Goal: Information Seeking & Learning: Learn about a topic

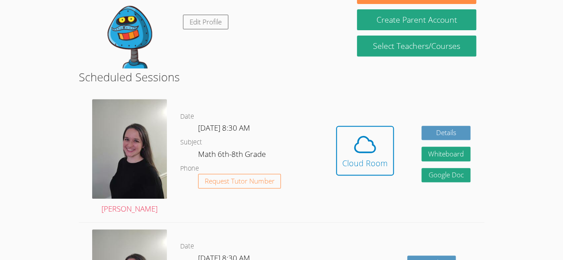
scroll to position [169, 0]
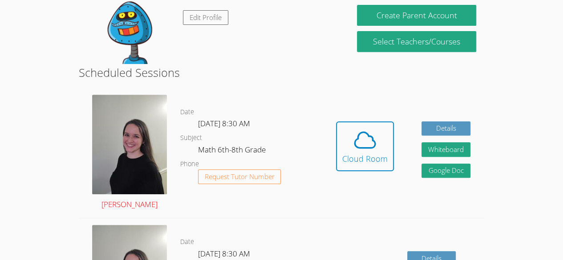
click at [127, 162] on img at bounding box center [129, 145] width 75 height 100
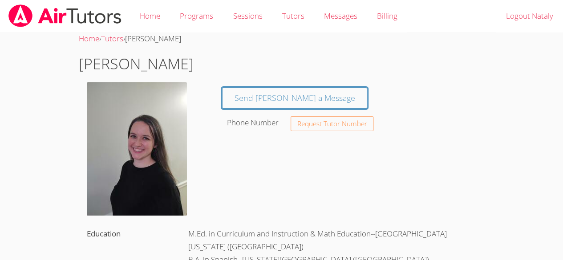
click at [159, 145] on img at bounding box center [137, 149] width 100 height 134
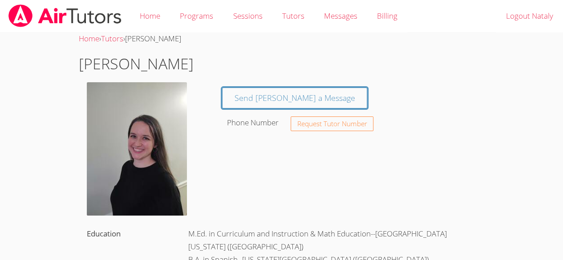
click at [159, 145] on img at bounding box center [137, 149] width 100 height 134
click at [123, 179] on img at bounding box center [137, 149] width 100 height 134
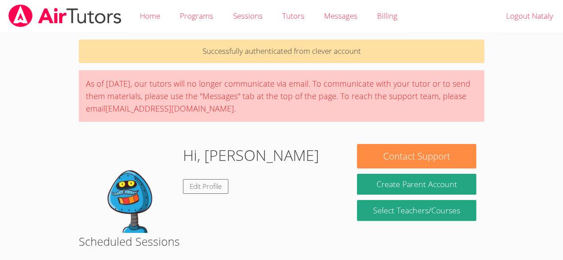
scroll to position [169, 0]
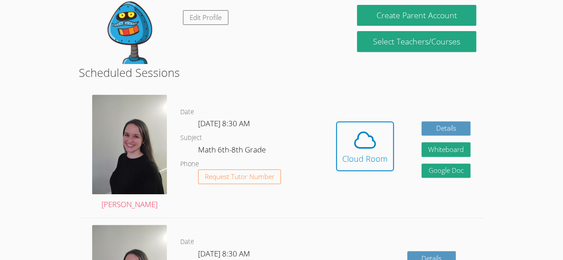
click at [349, 120] on div "Hidden Cloud Room Details Whiteboard Hidden Google Doc" at bounding box center [403, 153] width 162 height 130
click at [351, 134] on span at bounding box center [364, 140] width 45 height 25
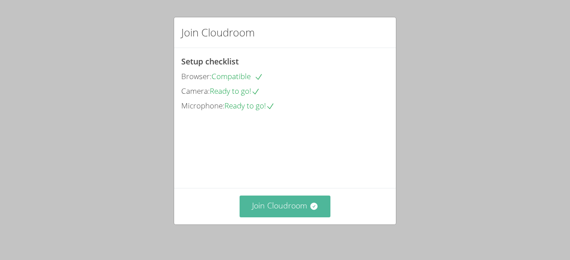
click at [309, 211] on icon at bounding box center [313, 206] width 9 height 9
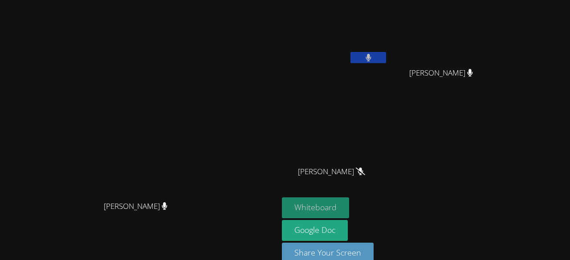
click at [349, 205] on button "Whiteboard" at bounding box center [315, 208] width 67 height 21
click at [206, 44] on video at bounding box center [140, 120] width 134 height 153
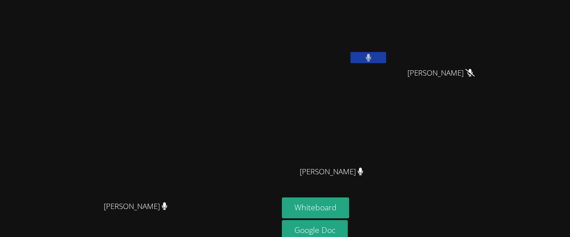
click at [386, 61] on button at bounding box center [368, 57] width 36 height 11
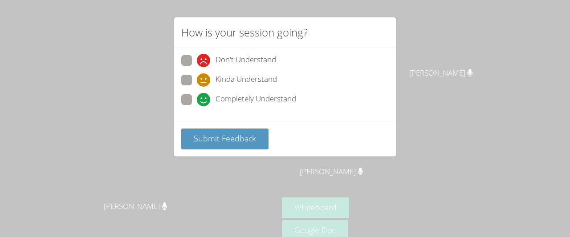
click at [197, 106] on span at bounding box center [197, 106] width 0 height 0
click at [197, 98] on input "Completely Understand" at bounding box center [201, 98] width 8 height 8
radio input "true"
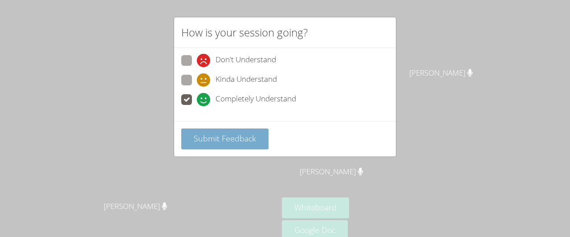
click at [224, 141] on span "Submit Feedback" at bounding box center [225, 138] width 62 height 11
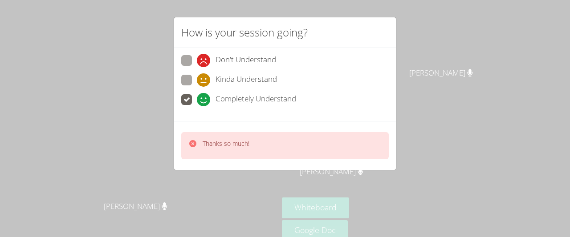
click at [388, 23] on video at bounding box center [335, 34] width 106 height 60
